Goal: Find specific page/section: Find specific page/section

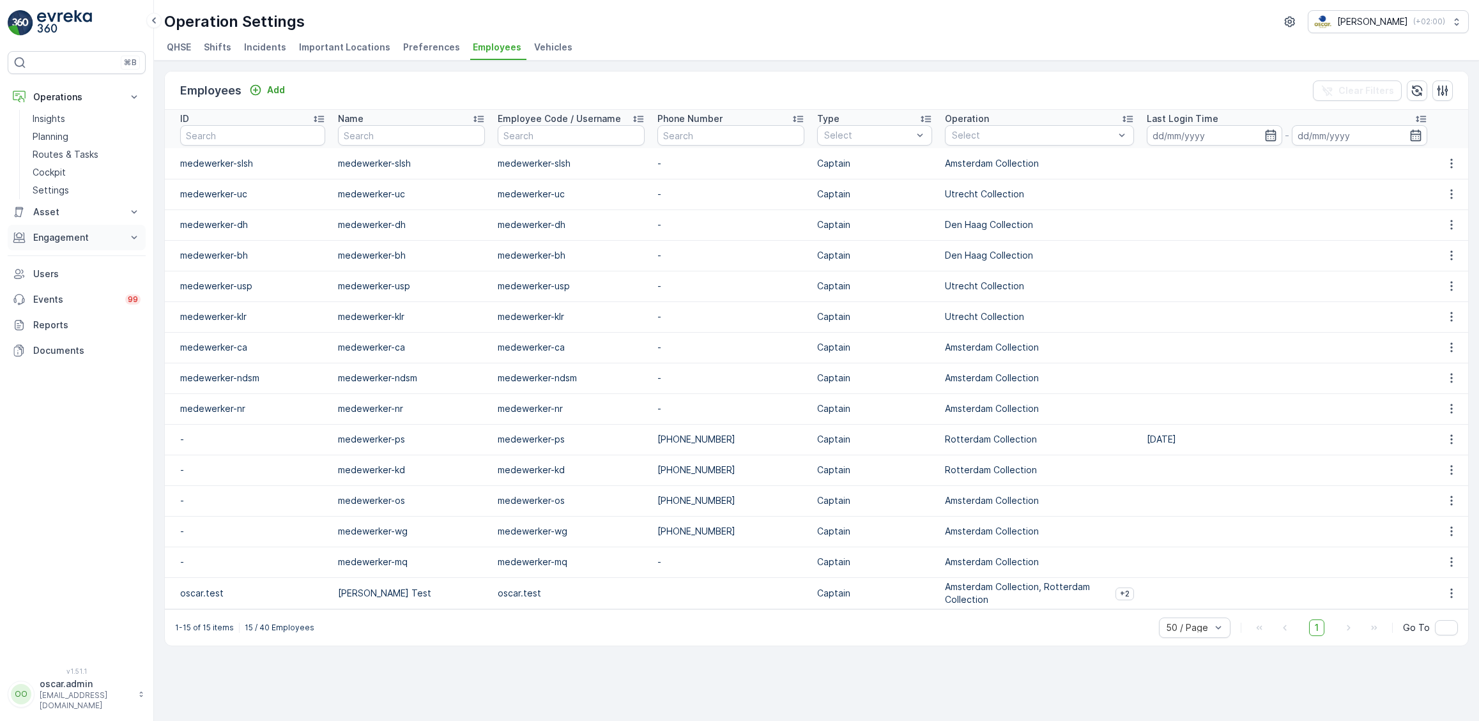
click at [63, 239] on p "Engagement" at bounding box center [76, 237] width 87 height 13
click at [42, 271] on p "Entities" at bounding box center [49, 277] width 32 height 13
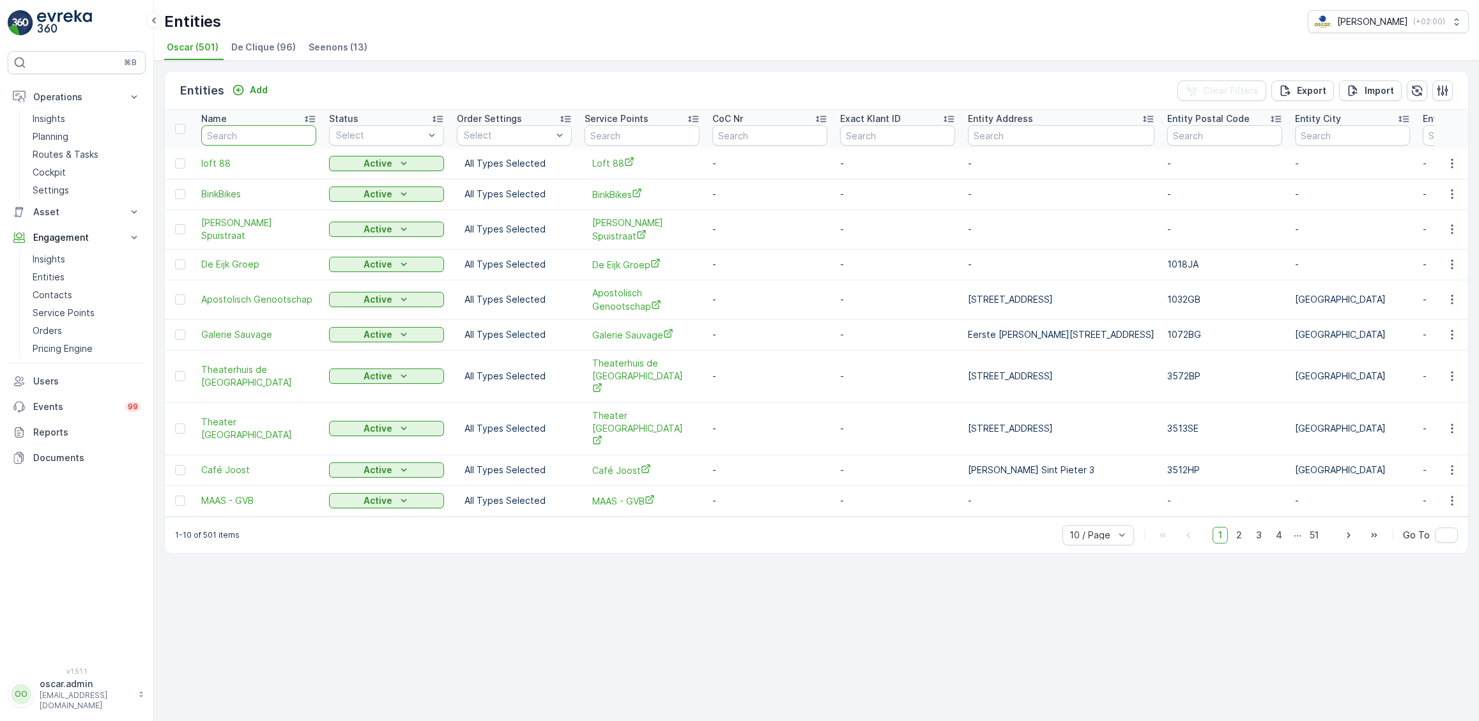
click at [253, 139] on input "text" at bounding box center [258, 135] width 115 height 20
type input "Uva"
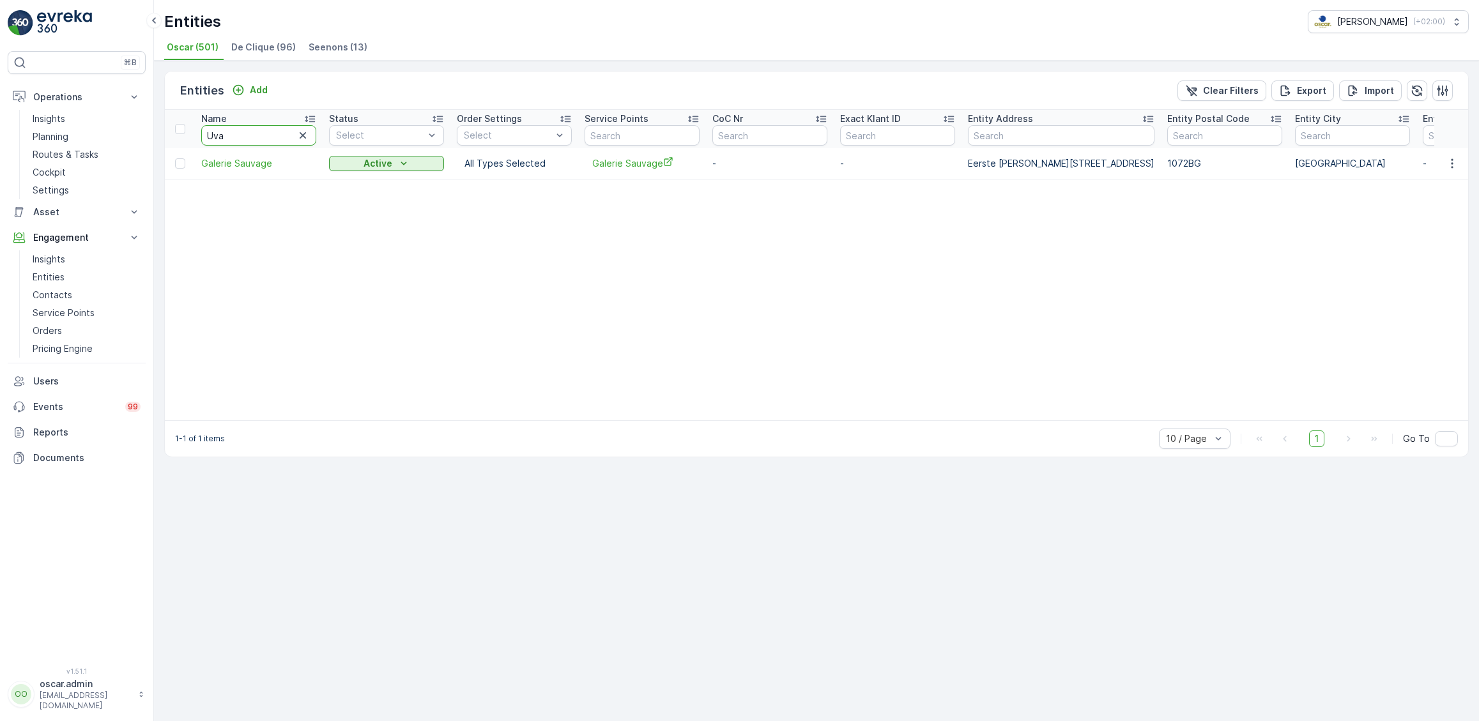
click at [241, 135] on input "Uva" at bounding box center [258, 135] width 115 height 20
type input "UvA"
click at [335, 45] on span "Seenons (13)" at bounding box center [338, 47] width 59 height 13
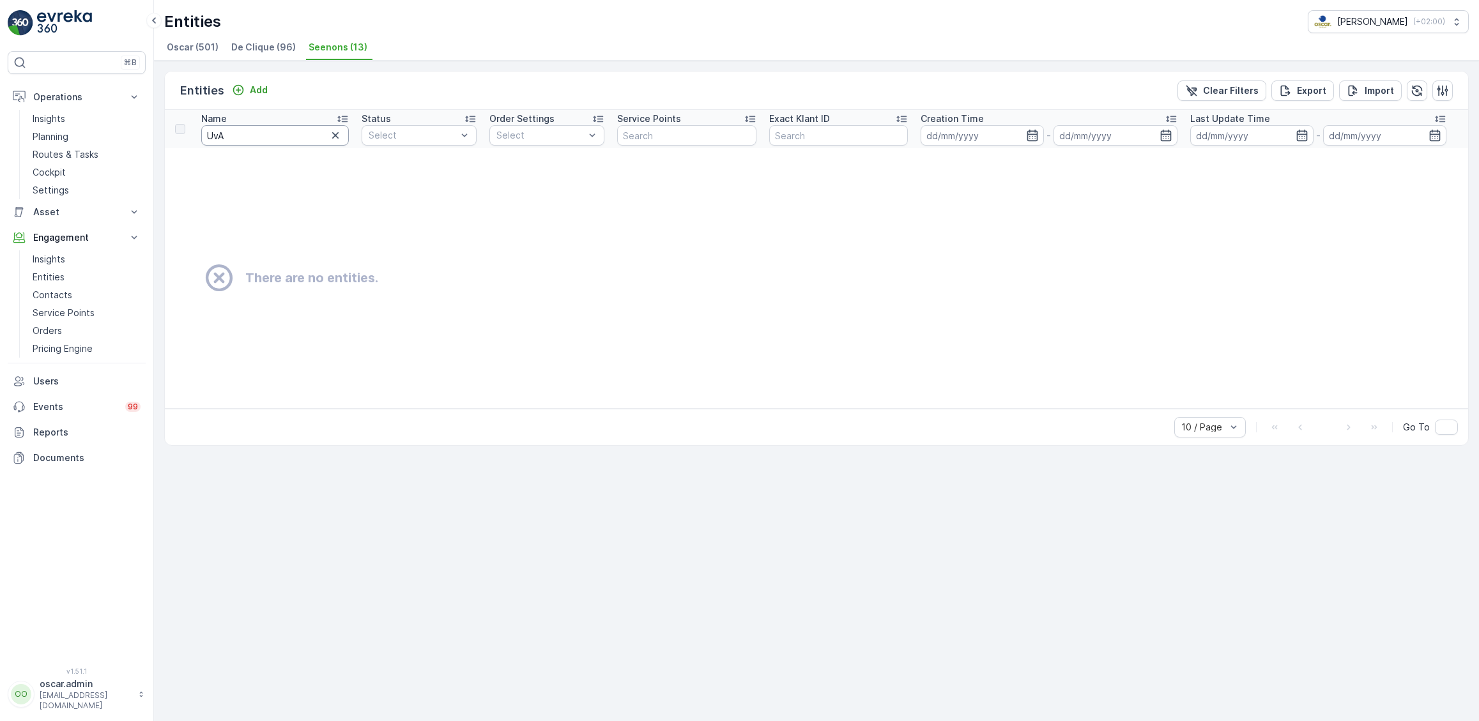
click at [268, 143] on input "UvA" at bounding box center [275, 135] width 148 height 20
click at [183, 44] on span "Oscar (501)" at bounding box center [193, 47] width 52 height 13
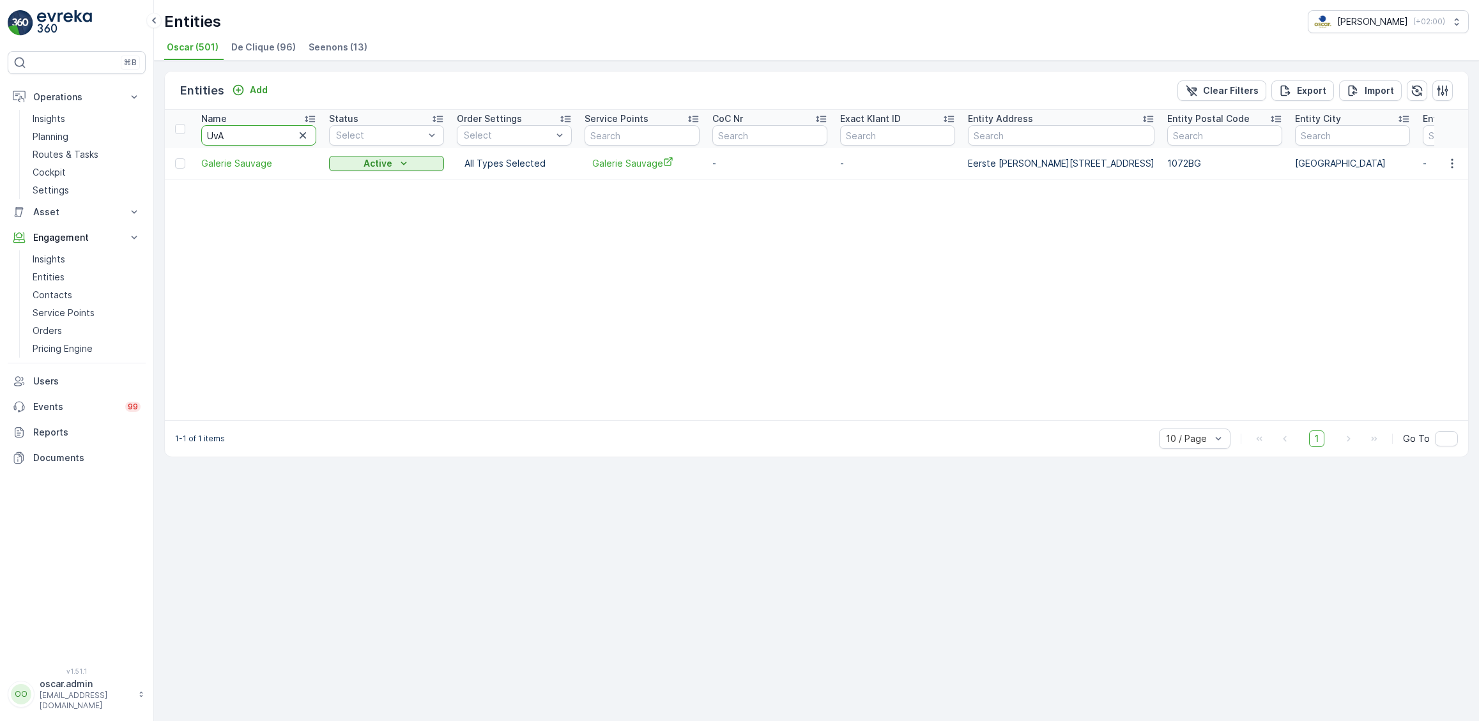
click at [235, 130] on input "UvA" at bounding box center [258, 135] width 115 height 20
type input "U"
type input "mau"
click at [251, 135] on input "mau" at bounding box center [258, 135] width 115 height 20
type input "maup"
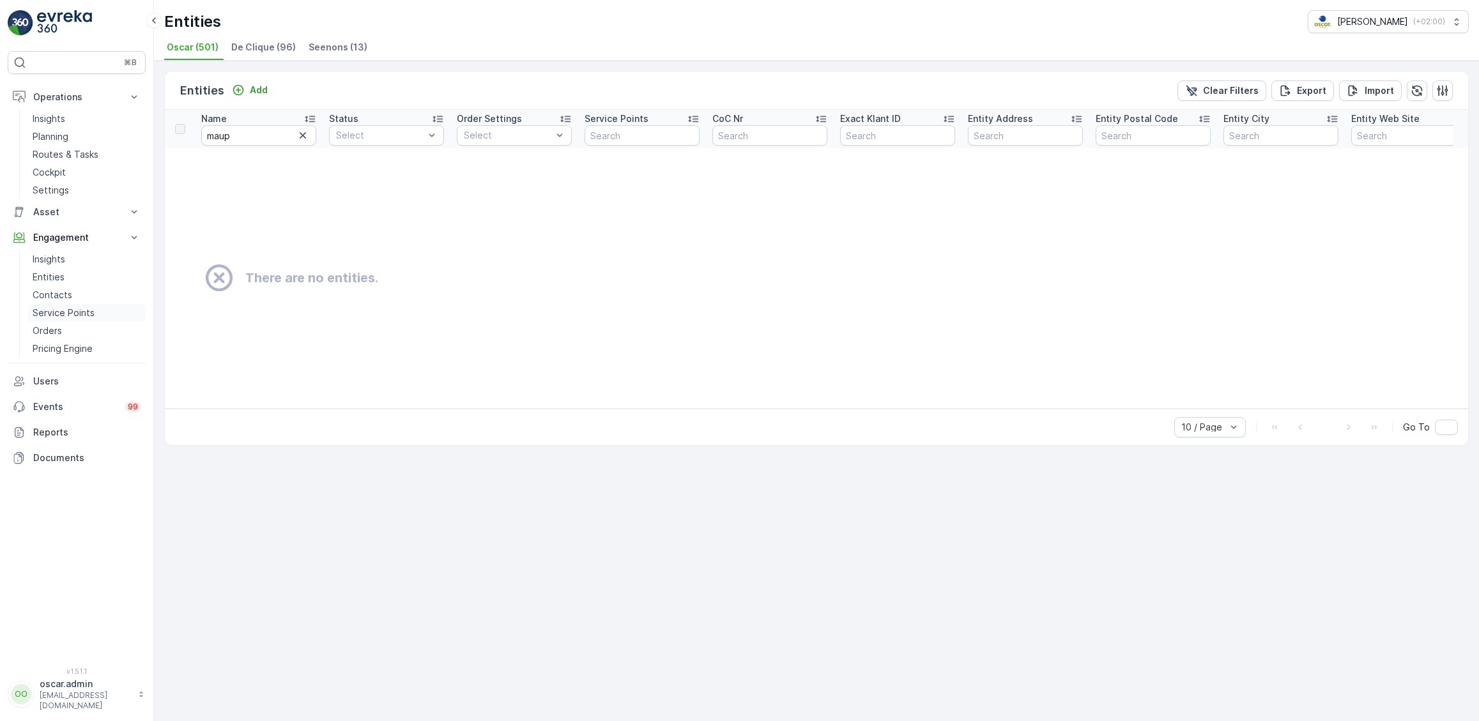
click at [73, 309] on p "Service Points" at bounding box center [64, 313] width 62 height 13
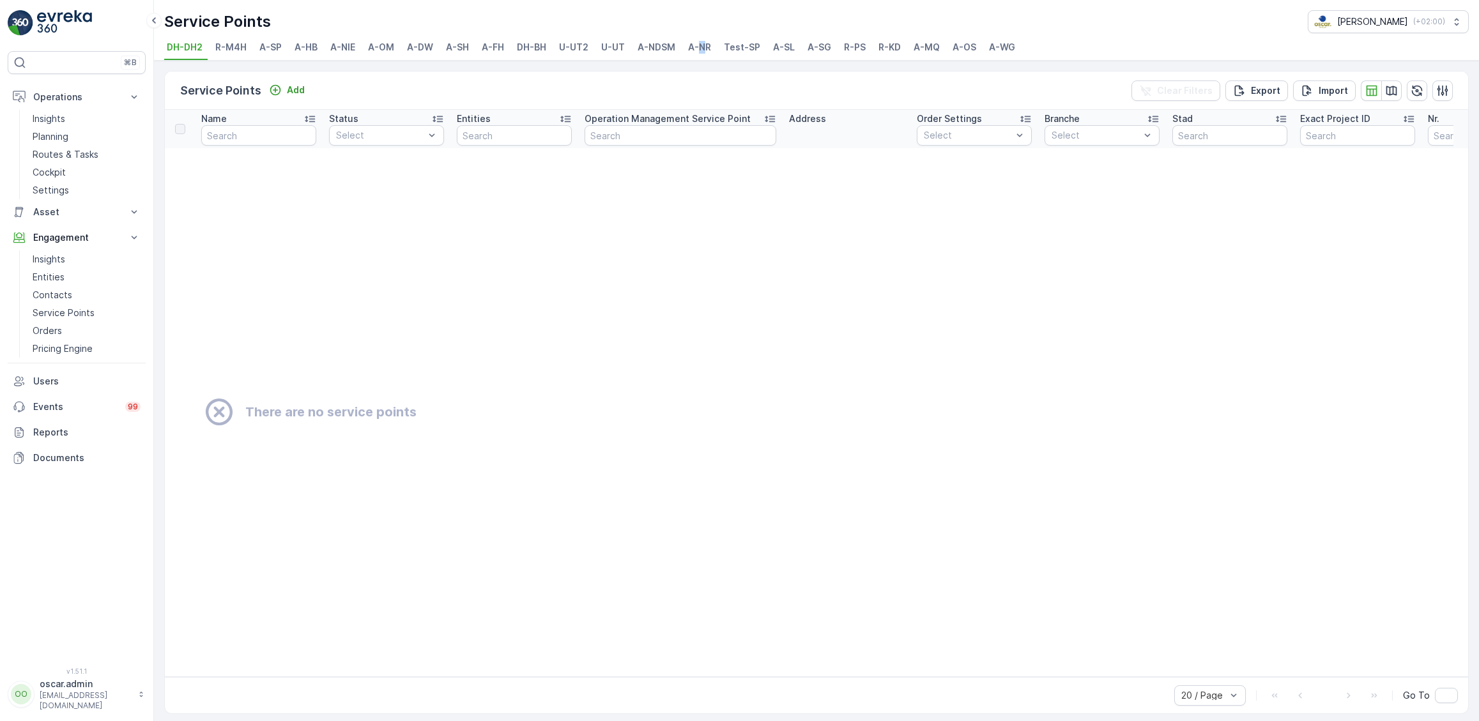
click at [701, 49] on span "A-NR" at bounding box center [699, 47] width 23 height 13
click at [228, 139] on input "text" at bounding box center [258, 135] width 115 height 20
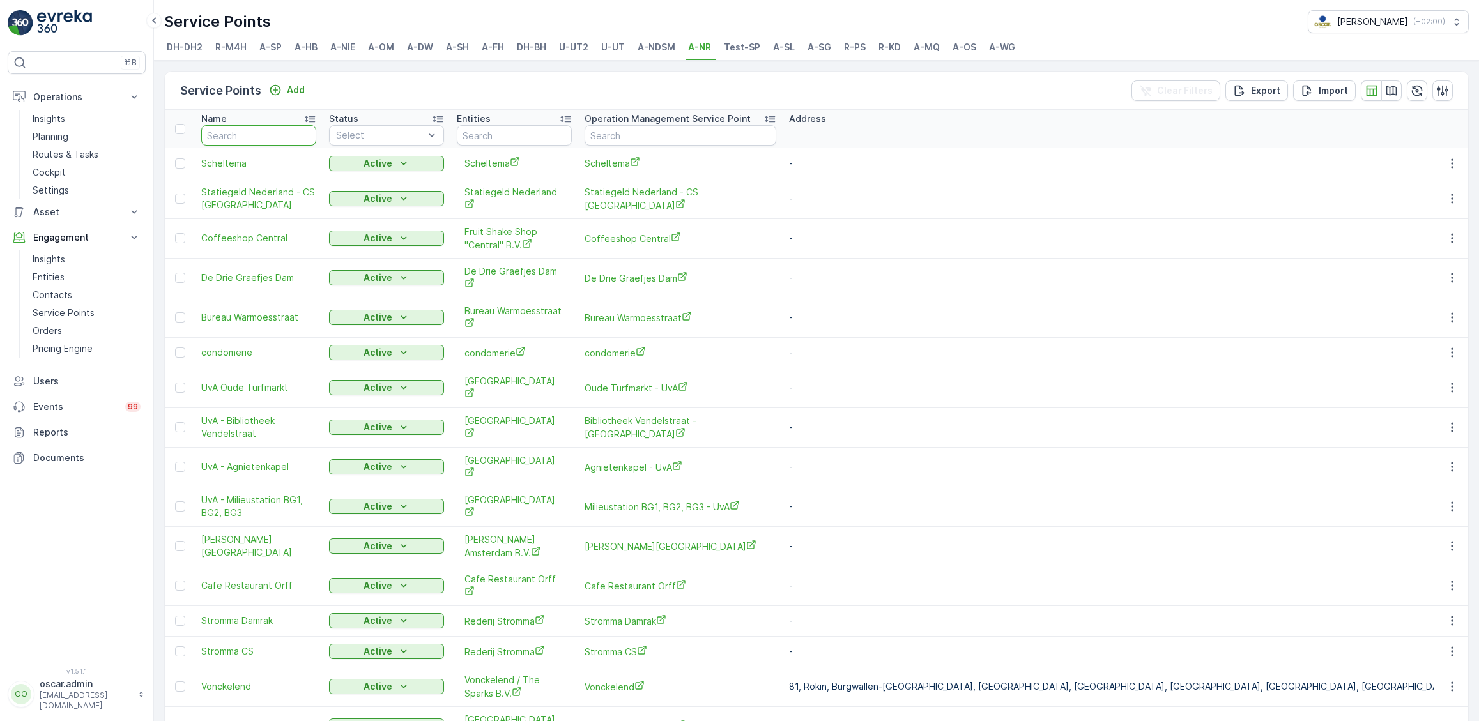
click at [228, 139] on input "text" at bounding box center [258, 135] width 115 height 20
type input "UvA"
